Goal: Transaction & Acquisition: Purchase product/service

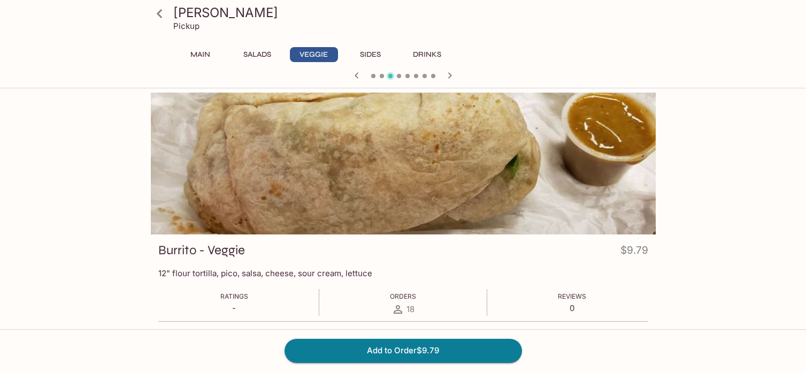
scroll to position [92, 0]
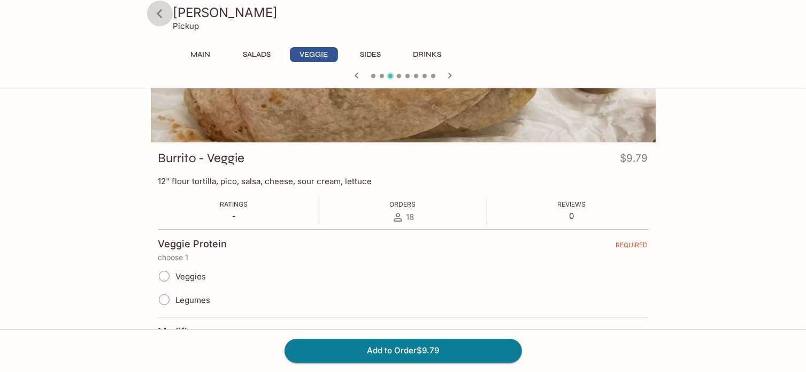
click at [159, 12] on icon at bounding box center [159, 13] width 5 height 9
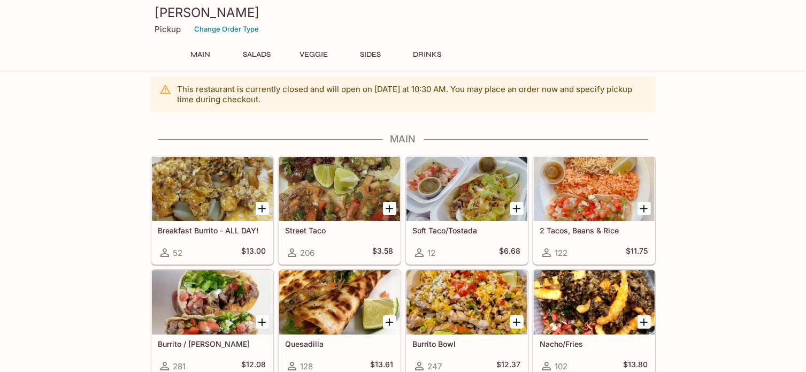
scroll to position [11, 0]
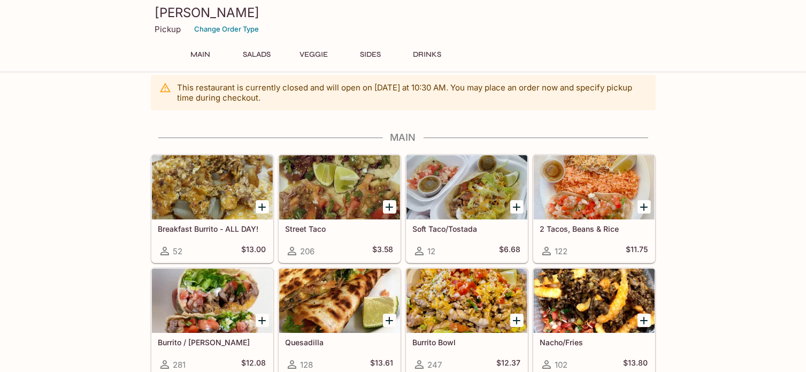
click at [598, 189] on div at bounding box center [594, 187] width 121 height 64
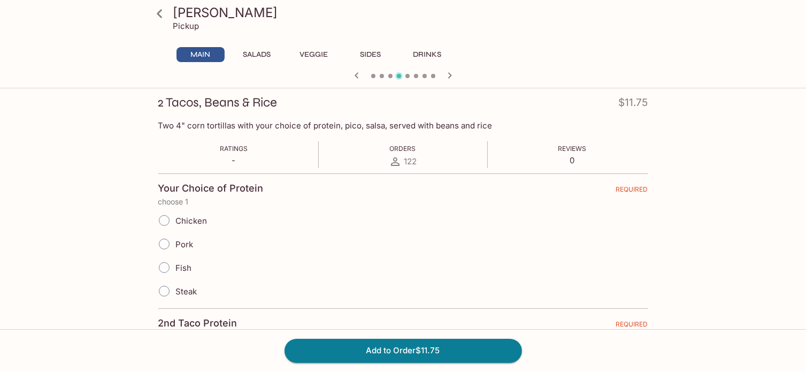
scroll to position [150, 0]
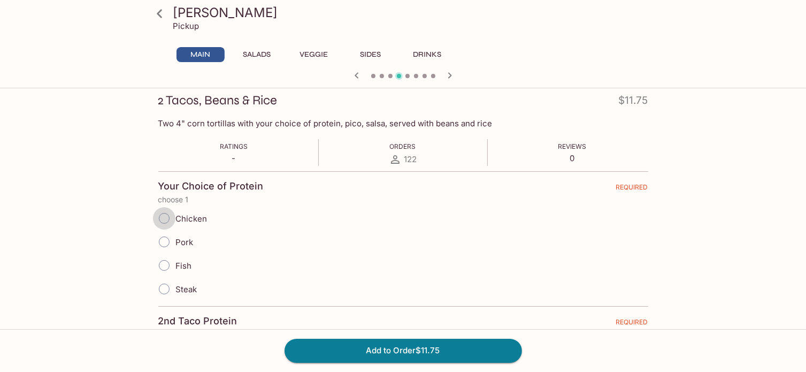
click at [161, 217] on input "Chicken" at bounding box center [164, 218] width 22 height 22
radio input "true"
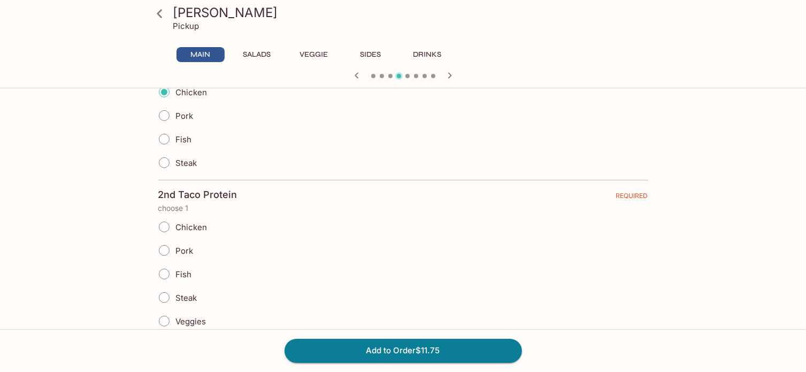
scroll to position [286, 0]
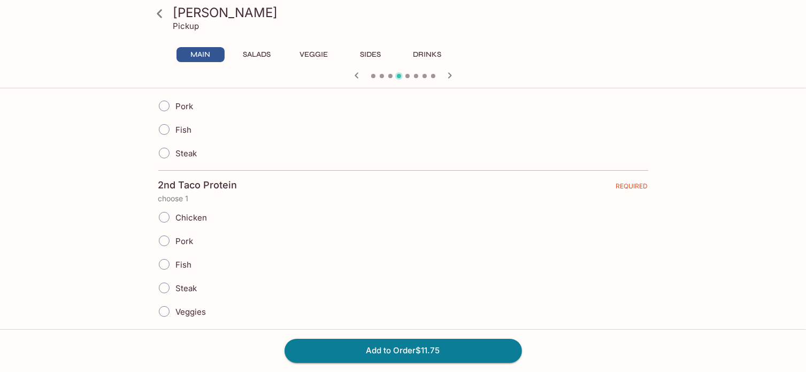
click at [164, 282] on input "Steak" at bounding box center [164, 287] width 22 height 22
radio input "true"
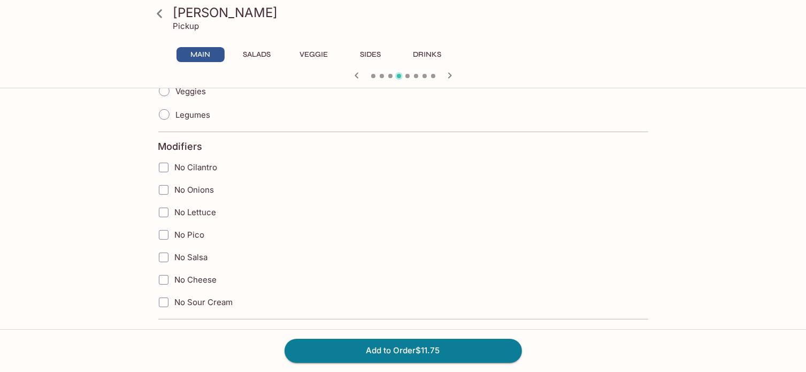
scroll to position [510, 0]
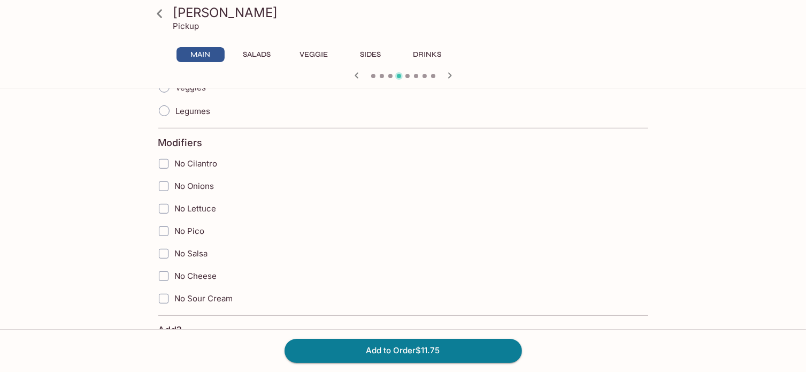
click at [165, 159] on input "No Cilantro" at bounding box center [163, 163] width 21 height 21
checkbox input "true"
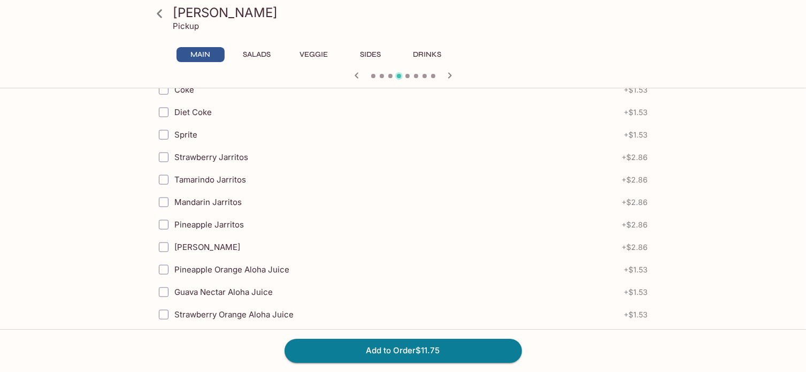
scroll to position [1245, 0]
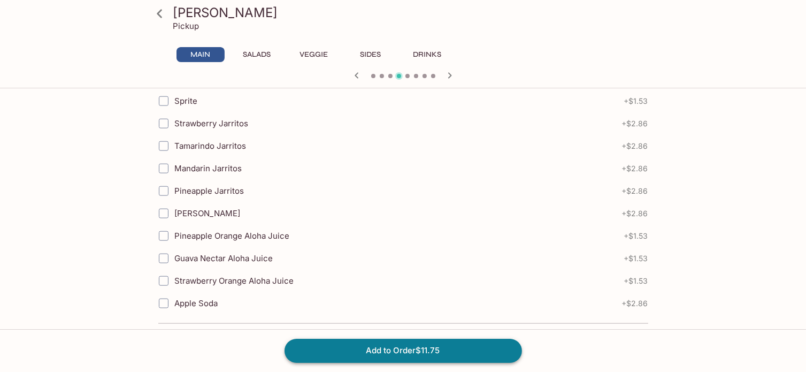
click at [398, 353] on button "Add to Order $11.75" at bounding box center [402, 350] width 237 height 24
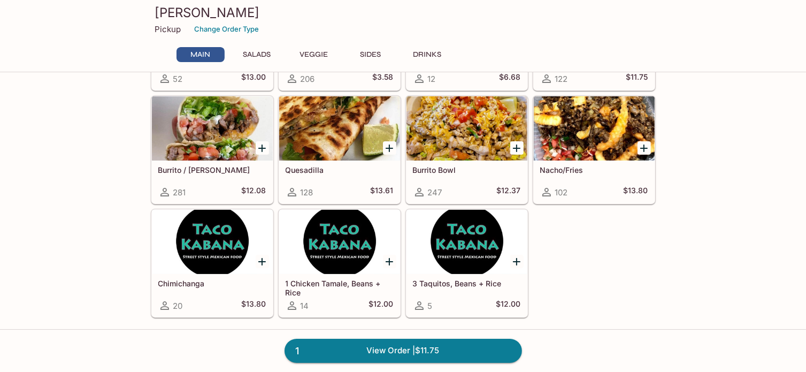
scroll to position [192, 0]
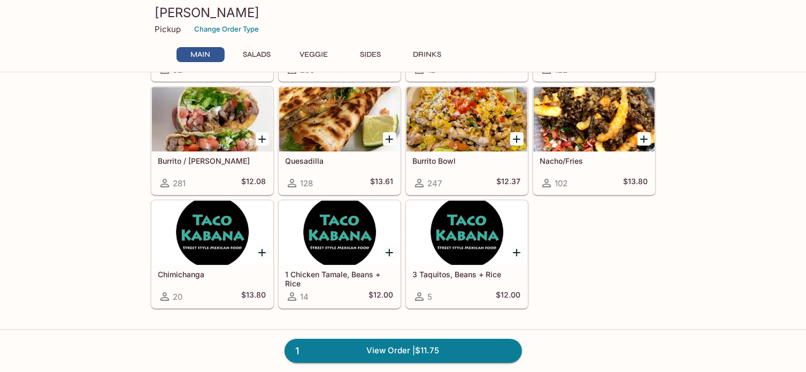
click at [325, 119] on div at bounding box center [339, 119] width 121 height 64
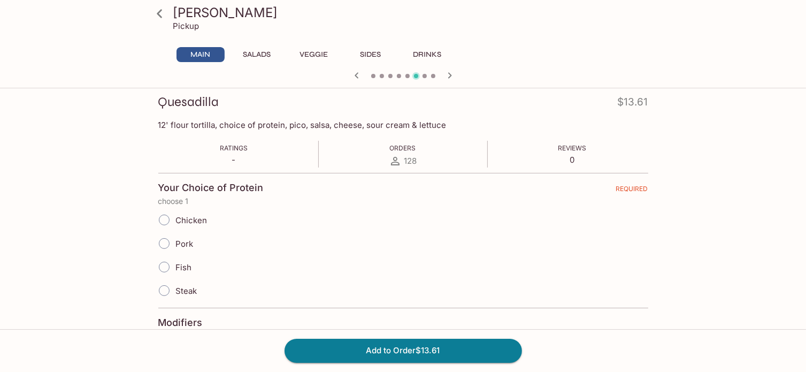
scroll to position [165, 0]
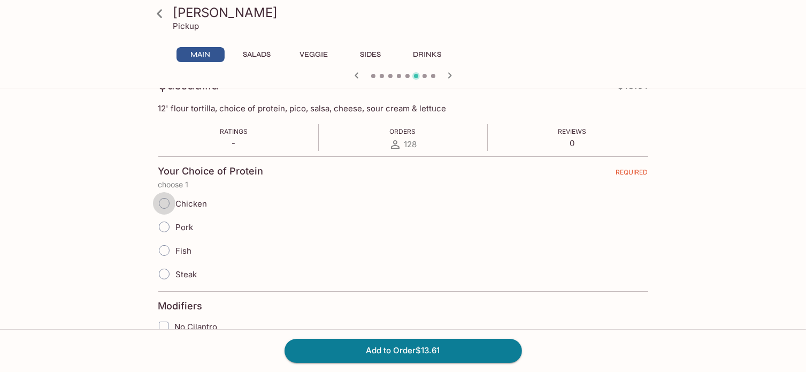
click at [162, 199] on input "Chicken" at bounding box center [164, 203] width 22 height 22
radio input "true"
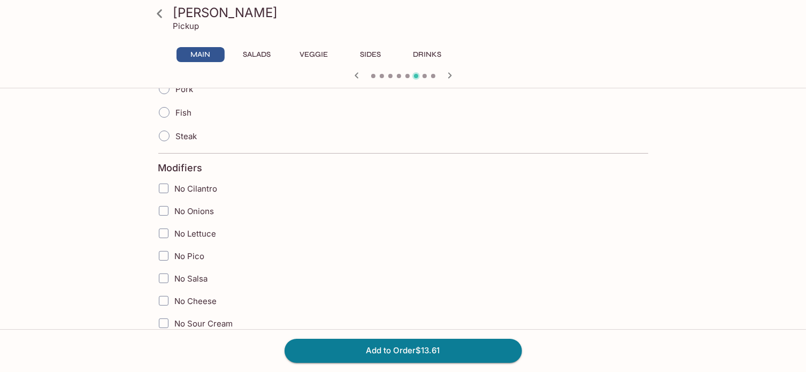
scroll to position [315, 0]
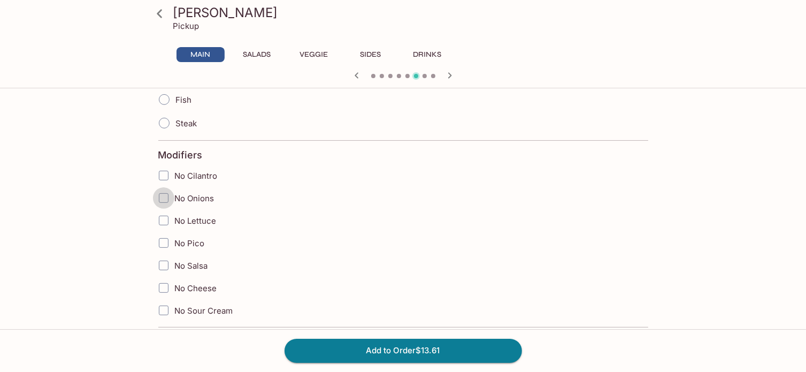
click at [165, 197] on input "No Onions" at bounding box center [163, 197] width 21 height 21
checkbox input "true"
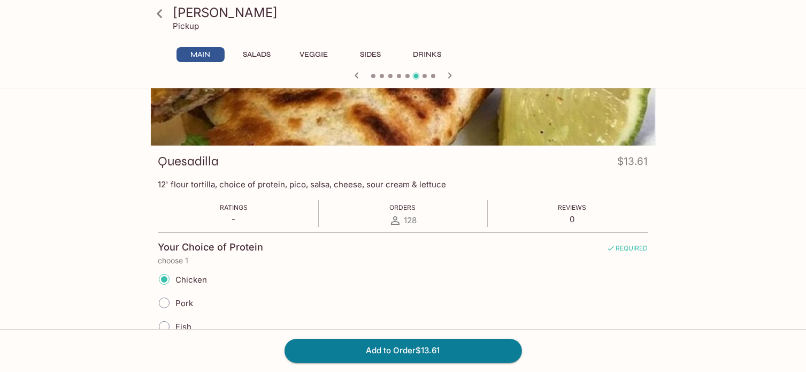
scroll to position [92, 0]
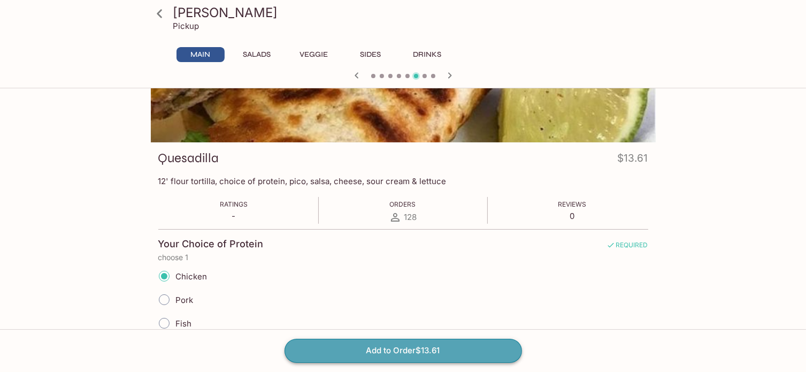
click at [410, 349] on button "Add to Order $13.61" at bounding box center [402, 350] width 237 height 24
